Goal: Navigation & Orientation: Locate item on page

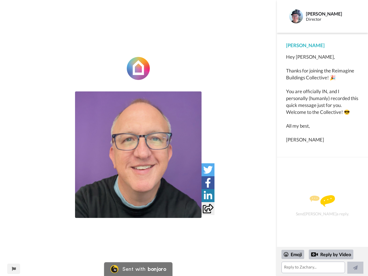
click at [138, 155] on img at bounding box center [138, 154] width 127 height 127
click at [208, 170] on icon at bounding box center [207, 169] width 9 height 9
click at [208, 183] on icon at bounding box center [208, 182] width 6 height 9
click at [208, 196] on icon at bounding box center [208, 195] width 8 height 9
click at [208, 209] on icon at bounding box center [208, 208] width 11 height 9
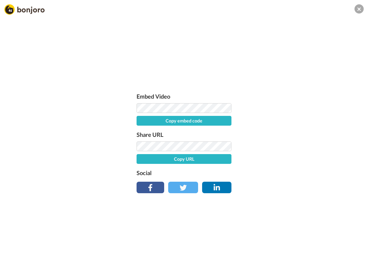
click at [14, 269] on div "Embed Video Copy embed code Share URL Copy URL Social" at bounding box center [184, 169] width 368 height 276
click at [323, 262] on div "Embed Video Copy embed code Share URL Copy URL Social" at bounding box center [184, 169] width 368 height 276
click at [293, 255] on div "Embed Video Copy embed code Share URL Copy URL Social" at bounding box center [184, 169] width 368 height 276
click at [331, 255] on div "Embed Video Copy embed code Share URL Copy URL Social" at bounding box center [184, 169] width 368 height 276
click at [356, 268] on div "Embed Video Copy embed code Share URL Copy URL Social" at bounding box center [184, 169] width 368 height 276
